Goal: Information Seeking & Learning: Learn about a topic

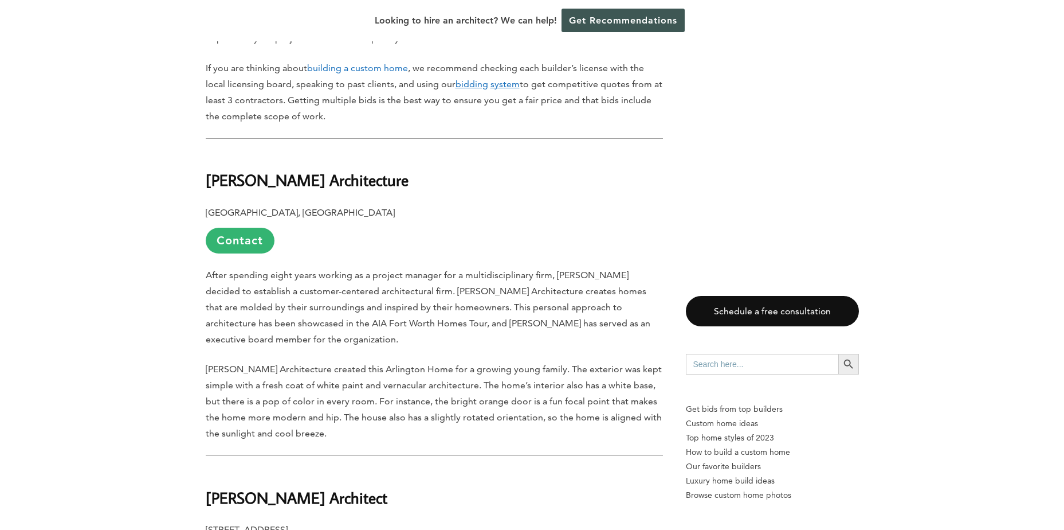
scroll to position [974, 0]
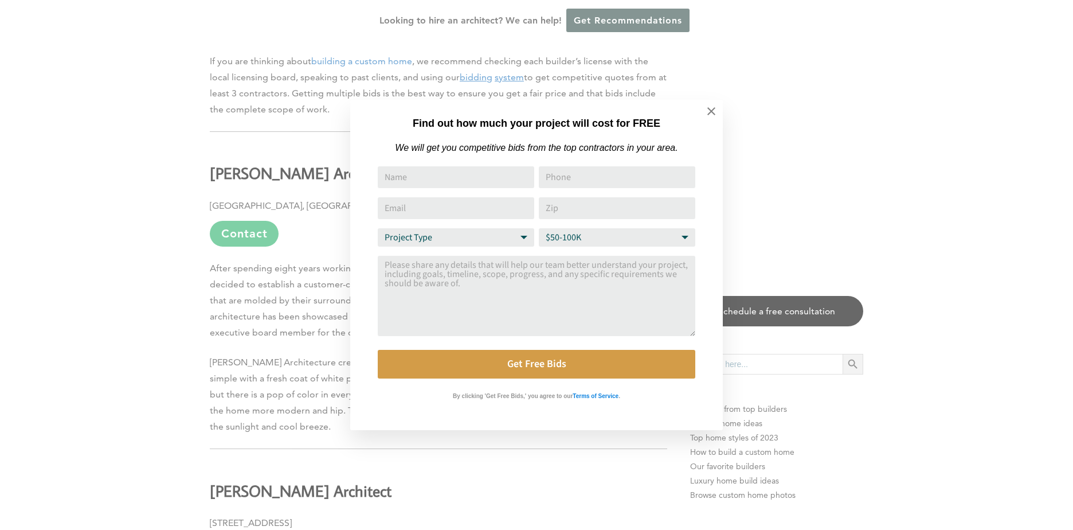
click at [714, 108] on icon at bounding box center [711, 111] width 13 height 13
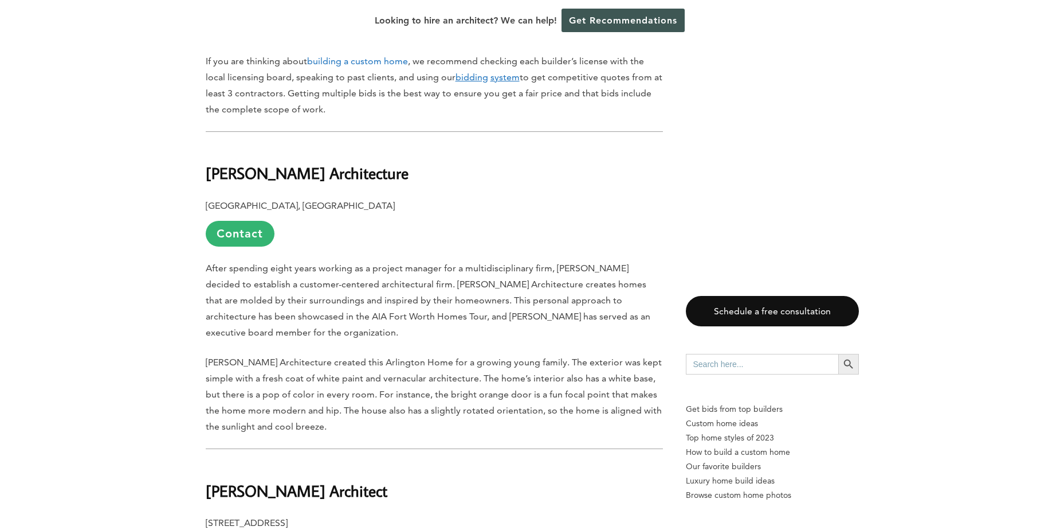
click at [259, 221] on link "Contact" at bounding box center [240, 234] width 69 height 26
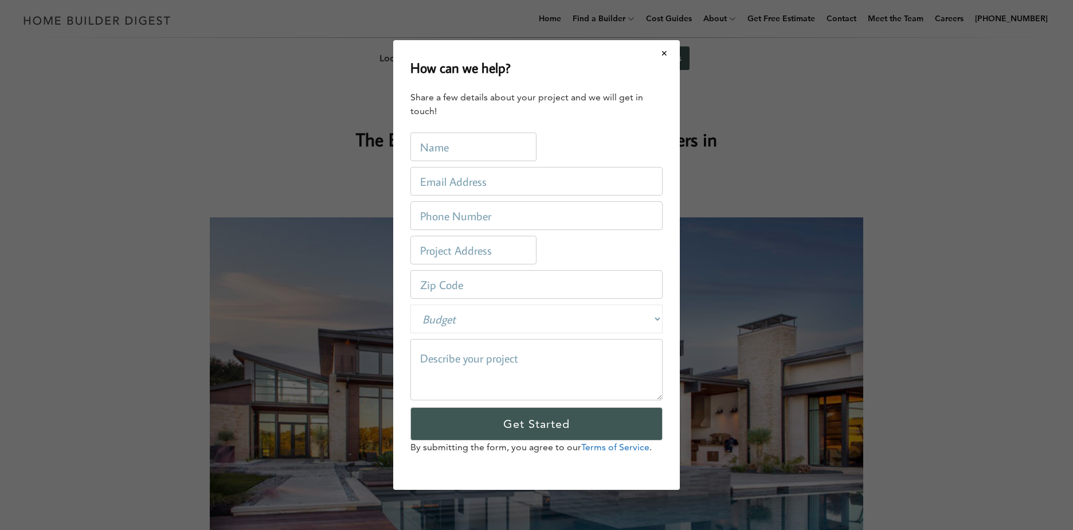
click at [661, 56] on button "Close modal" at bounding box center [664, 53] width 30 height 24
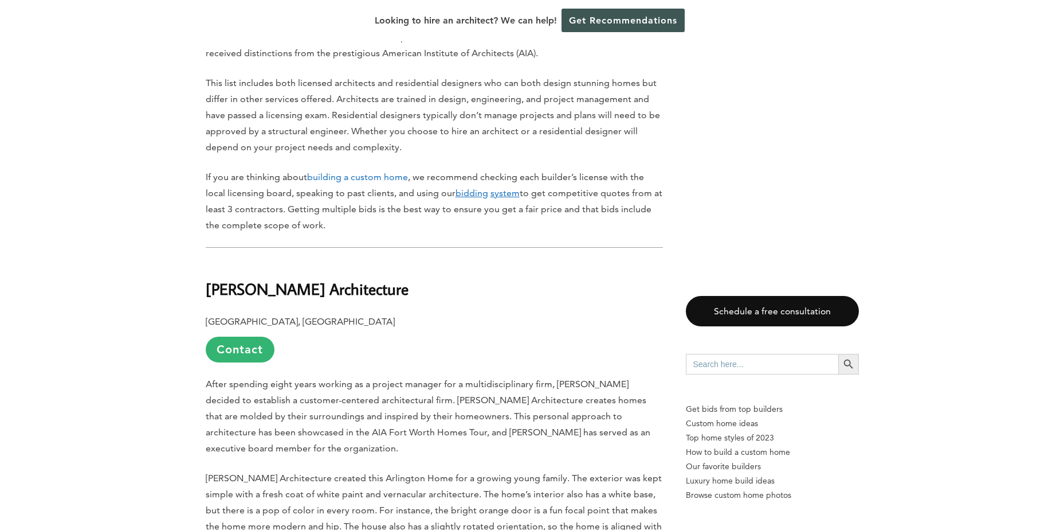
scroll to position [860, 0]
click at [214, 277] on b "[PERSON_NAME] Architecture" at bounding box center [307, 287] width 203 height 20
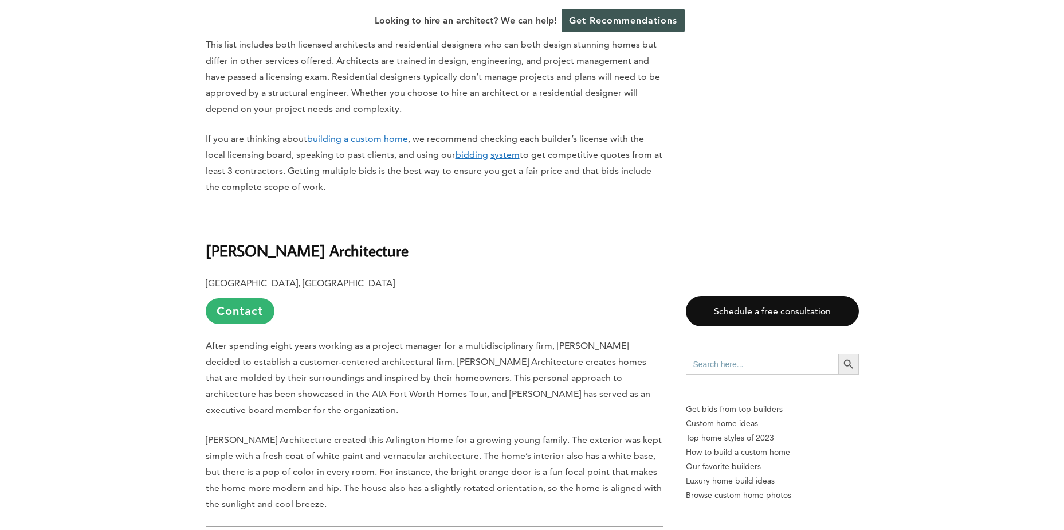
scroll to position [917, 0]
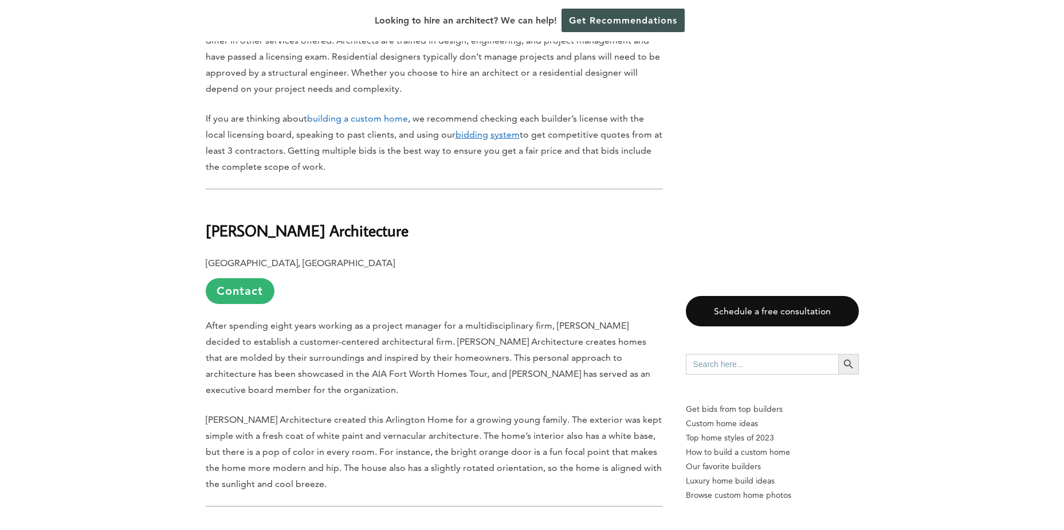
drag, startPoint x: 206, startPoint y: 232, endPoint x: 207, endPoint y: 221, distance: 11.0
drag, startPoint x: 207, startPoint y: 217, endPoint x: 361, endPoint y: 211, distance: 154.3
click at [361, 211] on h2 "[PERSON_NAME] Architecture" at bounding box center [434, 223] width 457 height 40
drag, startPoint x: 361, startPoint y: 211, endPoint x: 284, endPoint y: 214, distance: 77.4
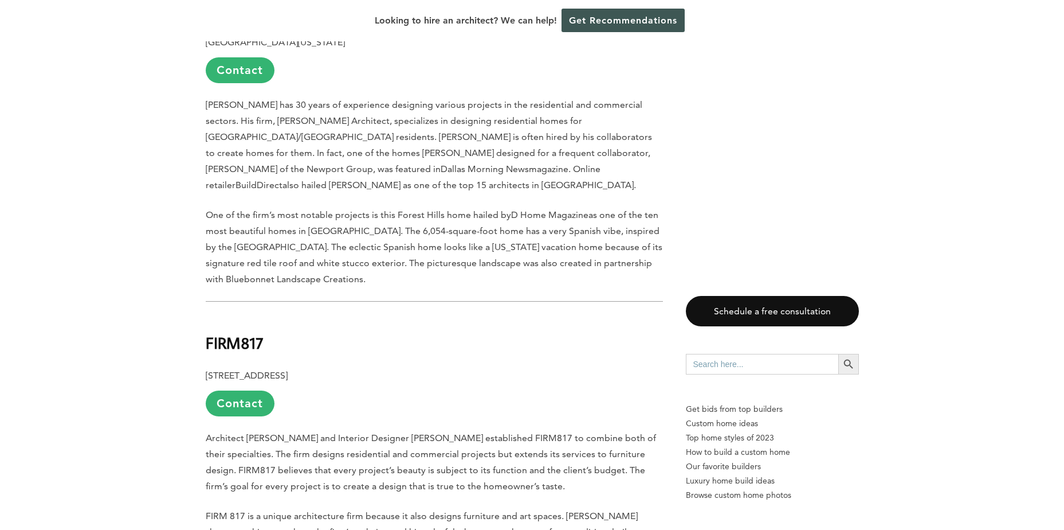
scroll to position [1834, 0]
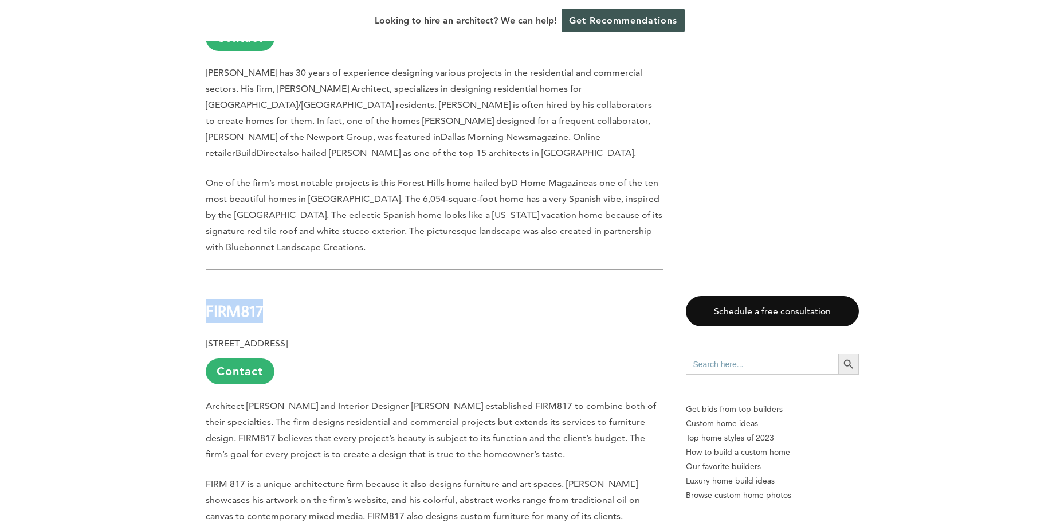
drag, startPoint x: 205, startPoint y: 256, endPoint x: 288, endPoint y: 256, distance: 82.5
click at [288, 283] on h2 "FIRM817" at bounding box center [434, 303] width 457 height 40
drag, startPoint x: 288, startPoint y: 256, endPoint x: 260, endPoint y: 259, distance: 27.7
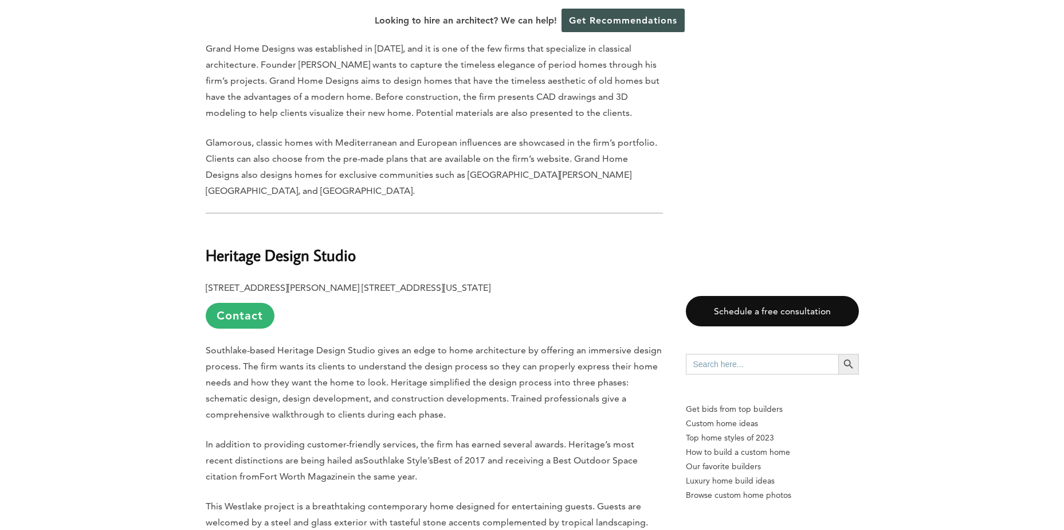
scroll to position [2866, 0]
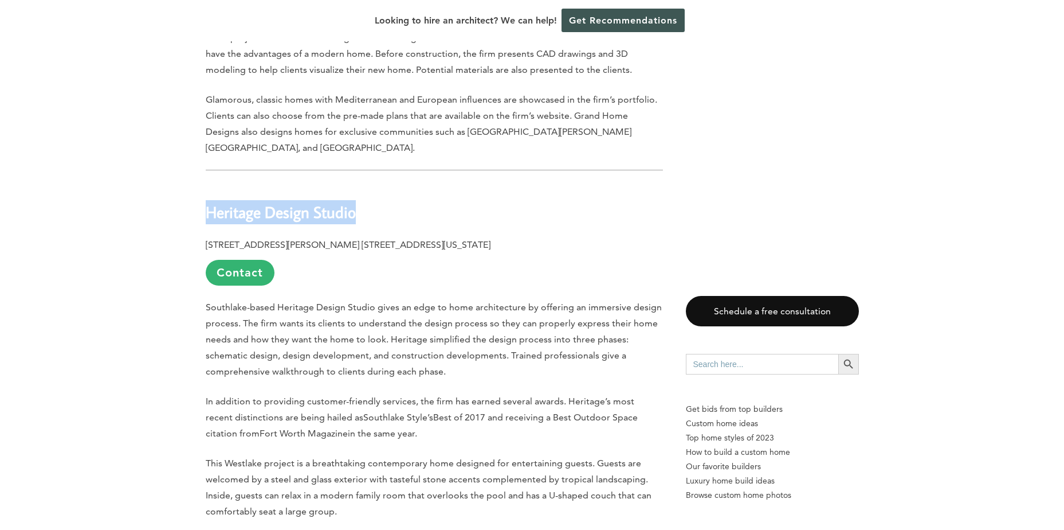
drag, startPoint x: 199, startPoint y: 143, endPoint x: 371, endPoint y: 139, distance: 172.0
drag, startPoint x: 371, startPoint y: 139, endPoint x: 323, endPoint y: 147, distance: 48.7
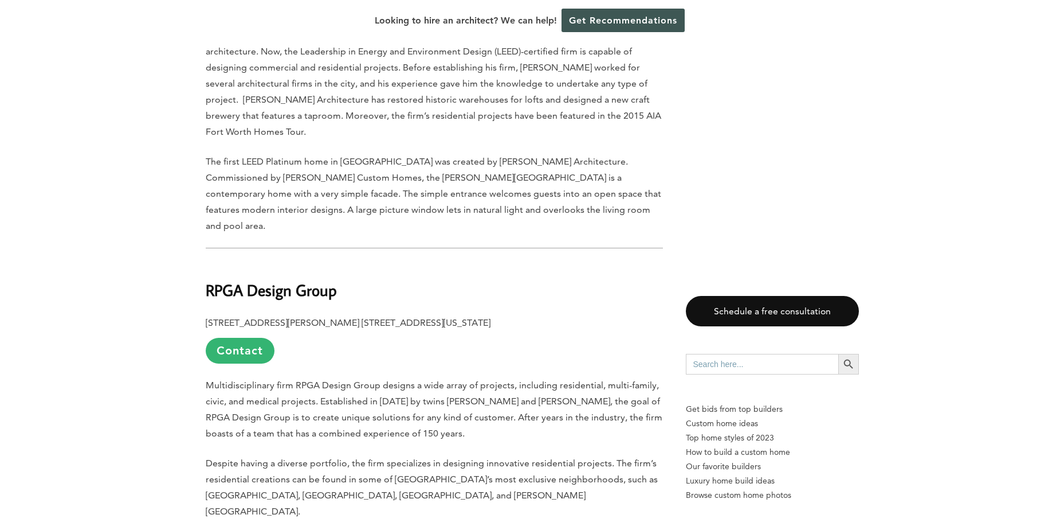
scroll to position [4242, 0]
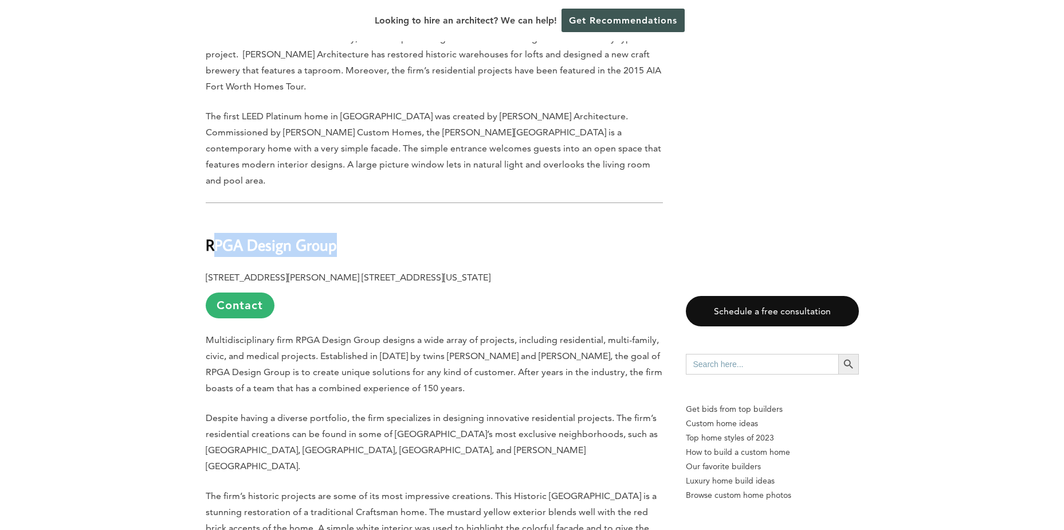
drag, startPoint x: 216, startPoint y: 142, endPoint x: 339, endPoint y: 140, distance: 123.2
click at [339, 217] on h2 "RPGA Design Group" at bounding box center [434, 237] width 457 height 40
drag, startPoint x: 206, startPoint y: 146, endPoint x: 343, endPoint y: 146, distance: 136.4
click at [343, 217] on h2 "RPGA Design Group" at bounding box center [434, 237] width 457 height 40
drag, startPoint x: 343, startPoint y: 146, endPoint x: 298, endPoint y: 146, distance: 44.7
